Goal: Task Accomplishment & Management: Manage account settings

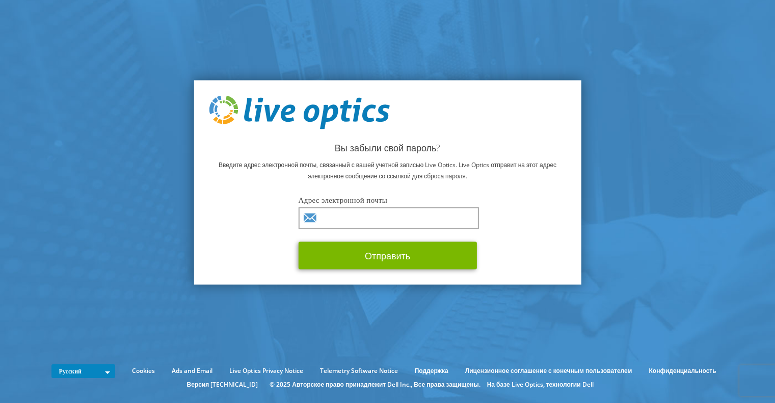
click at [360, 206] on div "Адрес электронной почты Отправить" at bounding box center [388, 231] width 178 height 75
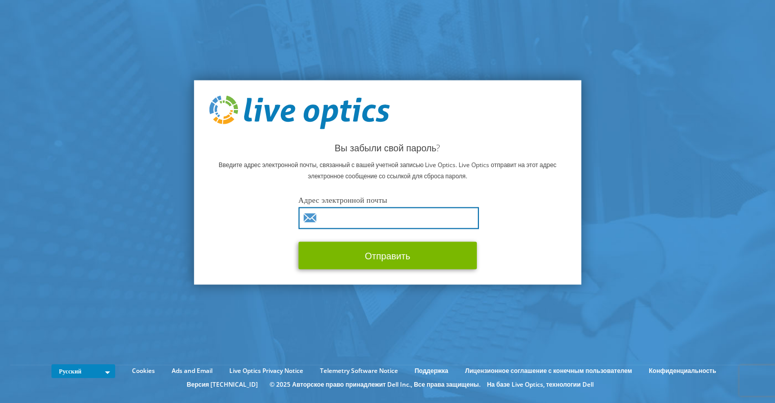
drag, startPoint x: 358, startPoint y: 210, endPoint x: 355, endPoint y: 216, distance: 7.1
click at [357, 211] on input "text" at bounding box center [389, 218] width 180 height 22
type input "d.tymoshenko@netwave.com.ua"
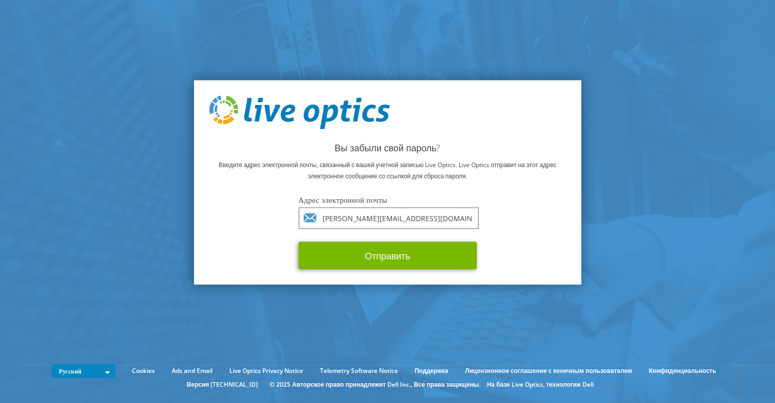
click at [745, 396] on div "English Deutsch Español Français Italiano Polski Português Русский 한국어 中文 日本語 C…" at bounding box center [387, 384] width 775 height 39
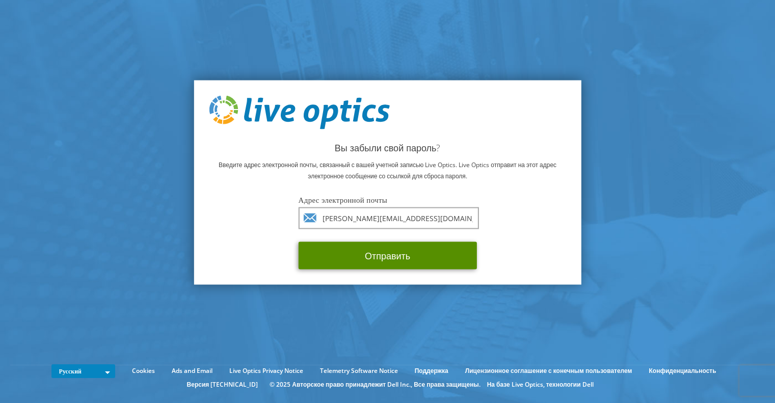
click at [393, 251] on button "Отправить" at bounding box center [388, 256] width 178 height 28
click at [410, 262] on button "Отправить" at bounding box center [388, 256] width 178 height 28
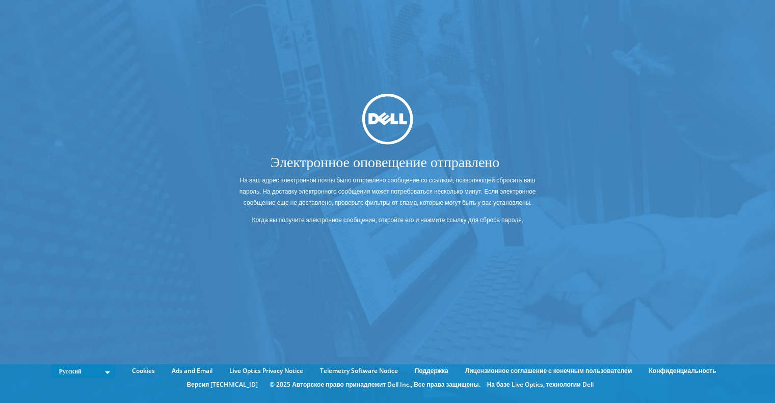
click at [421, 216] on div "Электронное оповещение отправлено На ваш адрес электронной почты было отправлен…" at bounding box center [387, 186] width 775 height 373
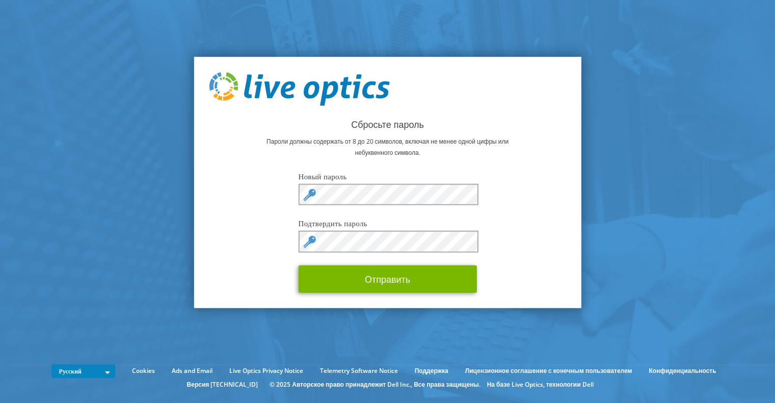
click at [374, 169] on div "Сбросьте пароль Пароли должны содержать от 8 до 20 символов, включая не менее о…" at bounding box center [388, 182] width 388 height 251
click at [299, 265] on button "Отправить" at bounding box center [388, 279] width 178 height 28
